Goal: Task Accomplishment & Management: Manage account settings

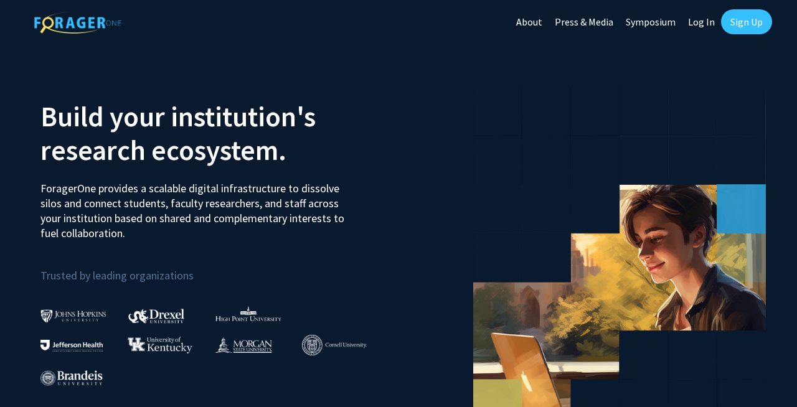
click at [700, 22] on link "Log In" at bounding box center [701, 22] width 39 height 44
select select
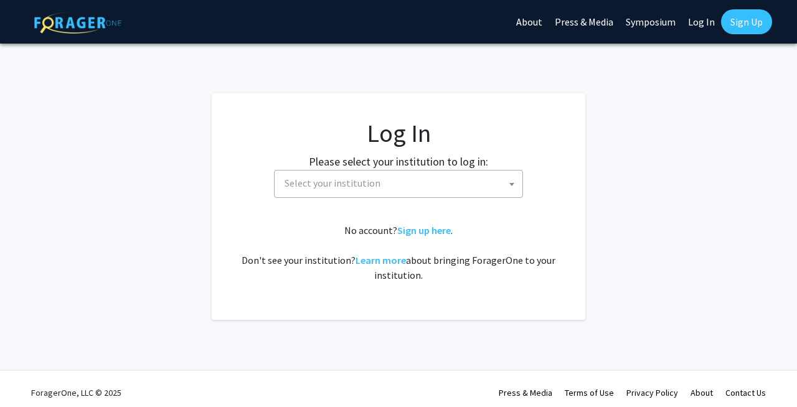
click at [510, 181] on span at bounding box center [511, 184] width 12 height 27
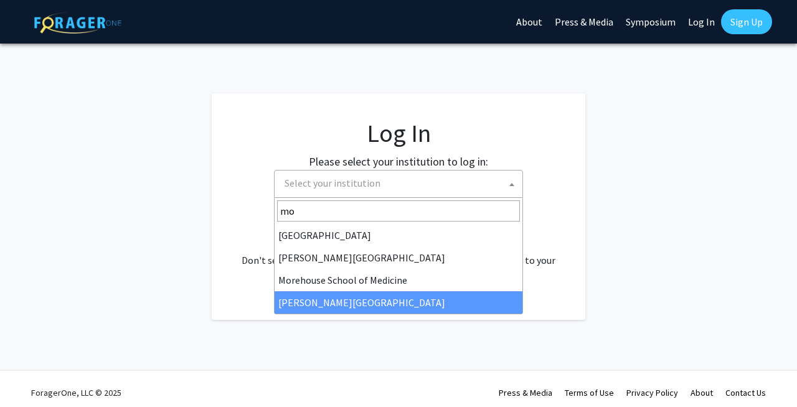
type input "mo"
select select "20"
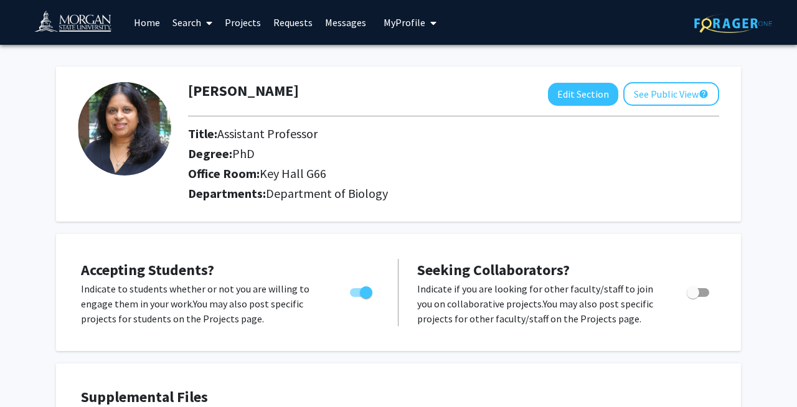
click at [353, 294] on span "Toggle" at bounding box center [361, 292] width 22 height 9
click at [355, 297] on input "Would you like to permit student requests?" at bounding box center [355, 297] width 1 height 1
checkbox input "false"
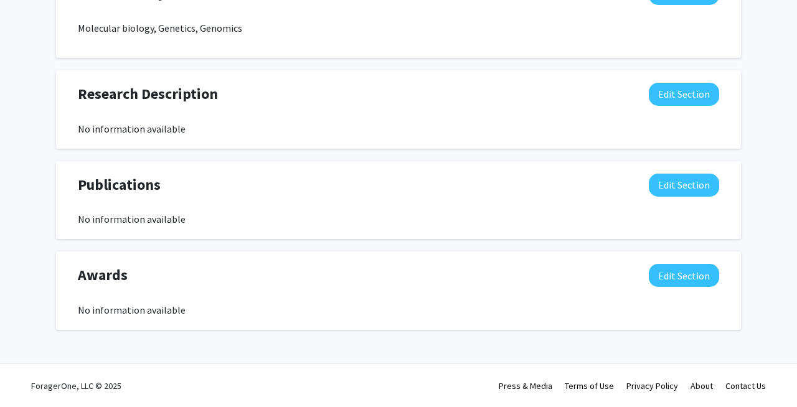
scroll to position [677, 0]
click at [691, 194] on button "Edit Section" at bounding box center [684, 184] width 70 height 23
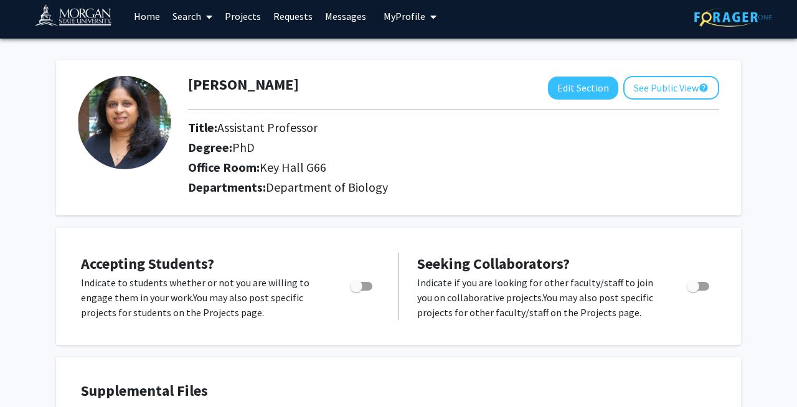
scroll to position [0, 0]
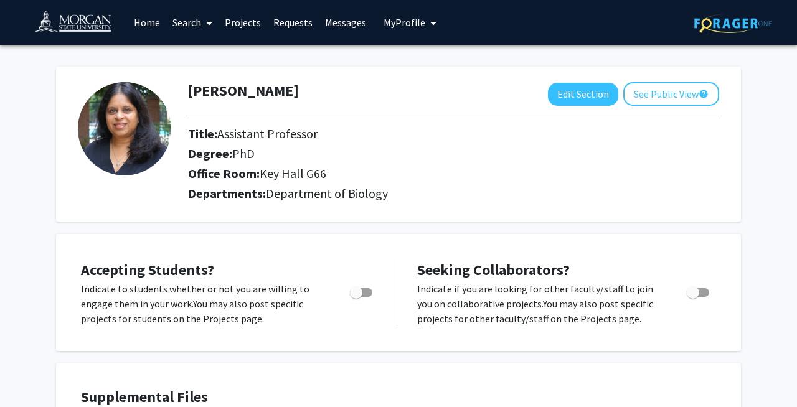
click at [430, 25] on icon "My profile dropdown to access profile and logout" at bounding box center [433, 23] width 6 height 10
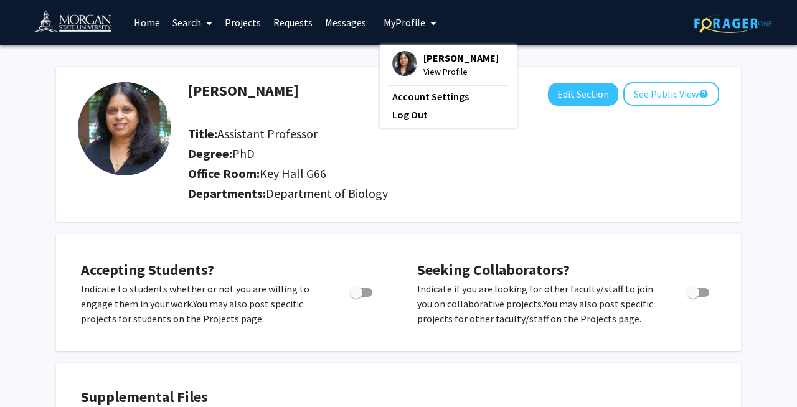
click at [412, 122] on link "Log Out" at bounding box center [448, 114] width 112 height 15
